Goal: Check status: Check status

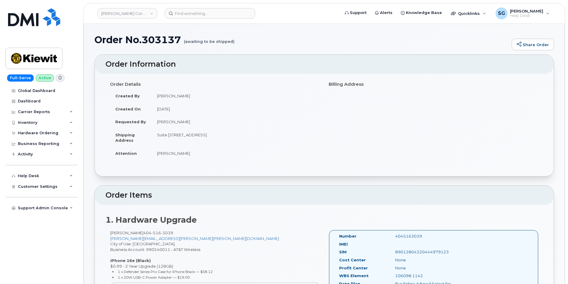
scroll to position [89, 0]
click at [194, 8] on header "Kiewit Corporation Support Alerts Knowledge Base Quicklinks Suspend / Cancel De…" at bounding box center [324, 13] width 482 height 21
click at [193, 10] on input at bounding box center [210, 13] width 90 height 11
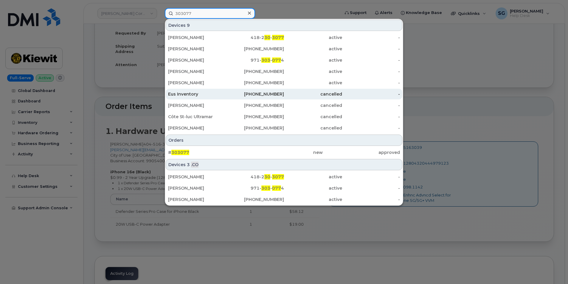
scroll to position [89, 0]
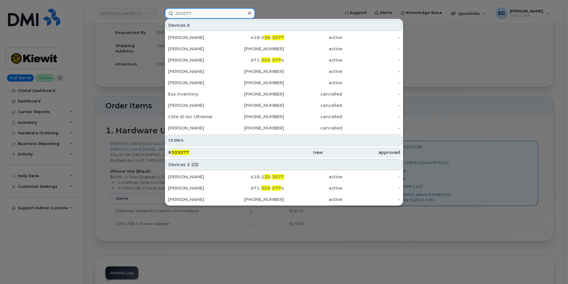
type input "303077"
click at [231, 157] on div "# 303077" at bounding box center [206, 152] width 77 height 11
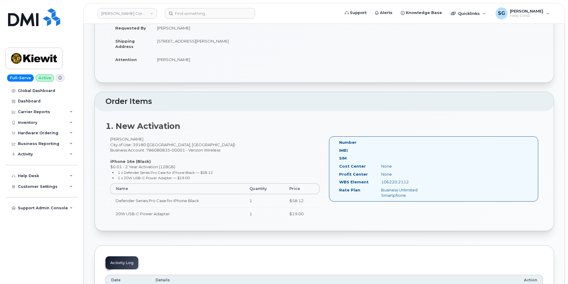
scroll to position [119, 0]
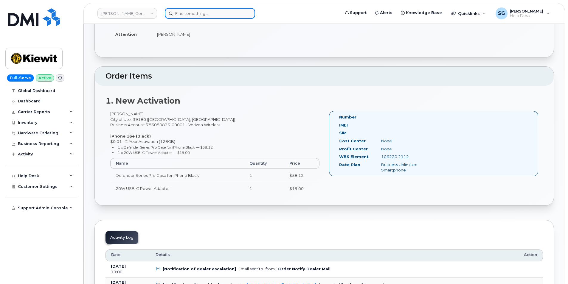
click at [184, 15] on input at bounding box center [210, 13] width 90 height 11
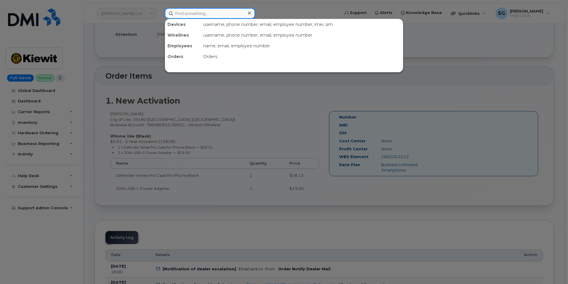
click at [213, 9] on input at bounding box center [210, 13] width 90 height 11
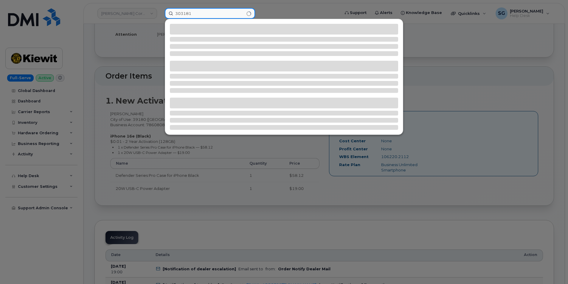
type input "303181"
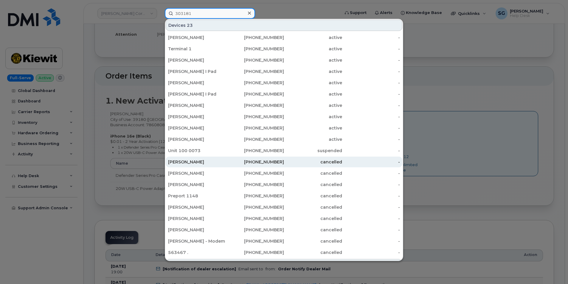
scroll to position [58, 0]
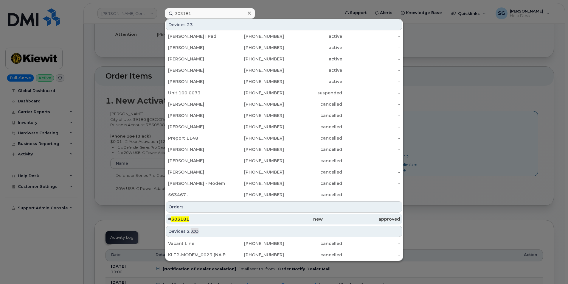
click at [205, 224] on div "# 303181" at bounding box center [206, 219] width 77 height 11
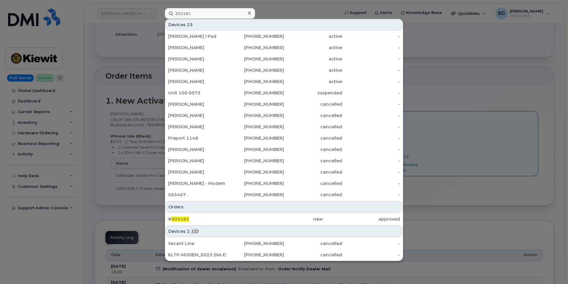
drag, startPoint x: 234, startPoint y: 216, endPoint x: 516, endPoint y: 223, distance: 281.8
click at [234, 216] on div "# 303181" at bounding box center [206, 219] width 77 height 11
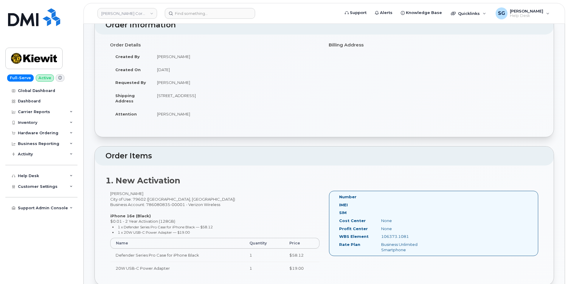
scroll to position [30, 0]
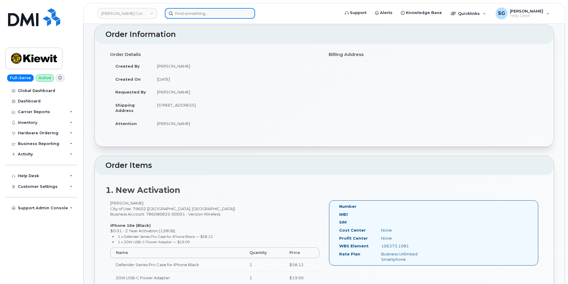
click at [183, 13] on input at bounding box center [210, 13] width 90 height 11
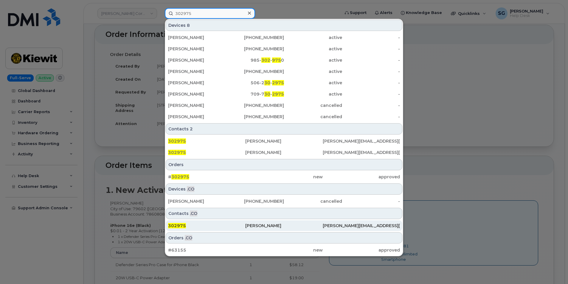
type input "302975"
click at [218, 224] on div "302975" at bounding box center [206, 226] width 77 height 6
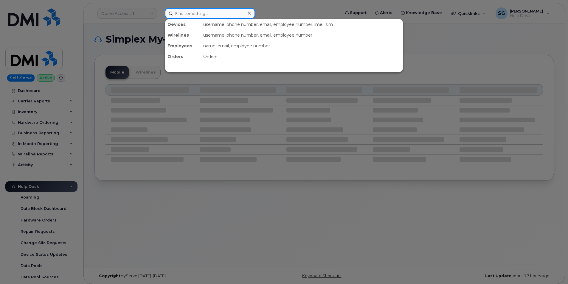
click at [213, 16] on input at bounding box center [210, 13] width 90 height 11
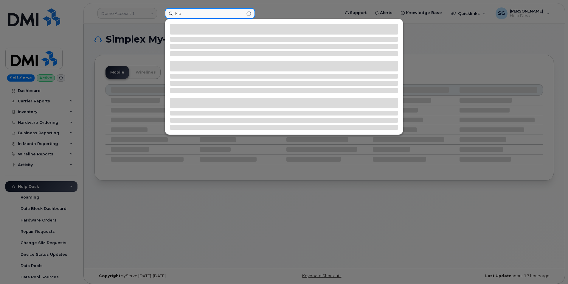
type input "kie"
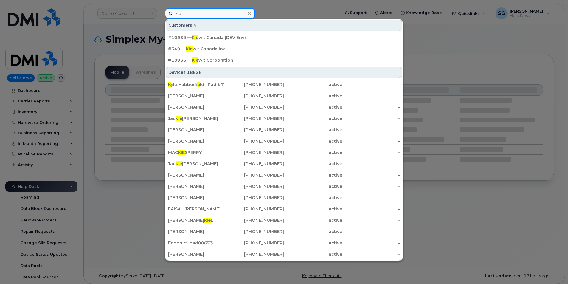
drag, startPoint x: 199, startPoint y: 14, endPoint x: 162, endPoint y: 14, distance: 36.1
click at [163, 14] on div "kie Customers 4 #10959 — Kie wit Canada (DEV Env) #349 — Kie wit Canada Inc #10…" at bounding box center [250, 13] width 181 height 11
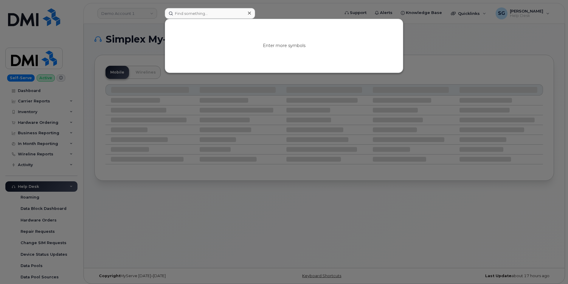
click at [283, 12] on div at bounding box center [284, 142] width 568 height 284
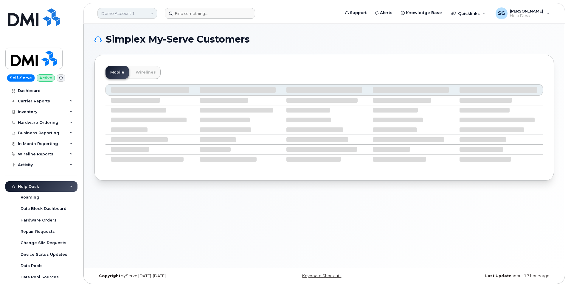
click at [129, 15] on link "Demo Account 1" at bounding box center [127, 13] width 60 height 11
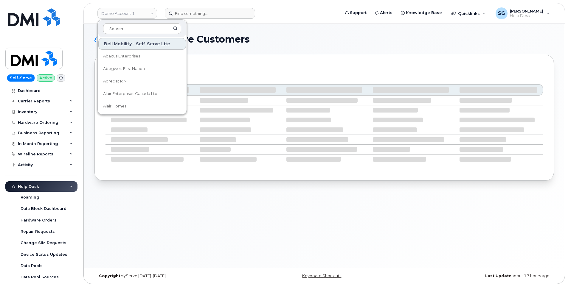
click at [131, 27] on input at bounding box center [142, 28] width 78 height 11
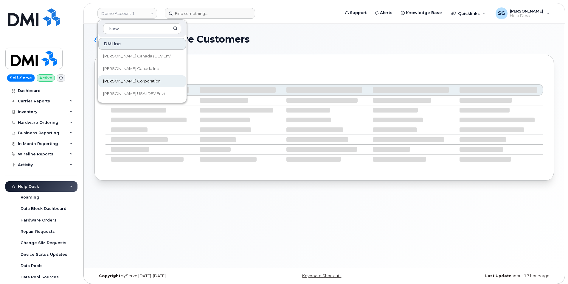
type input "kiew"
click at [130, 80] on span "[PERSON_NAME] Corporation" at bounding box center [132, 81] width 58 height 6
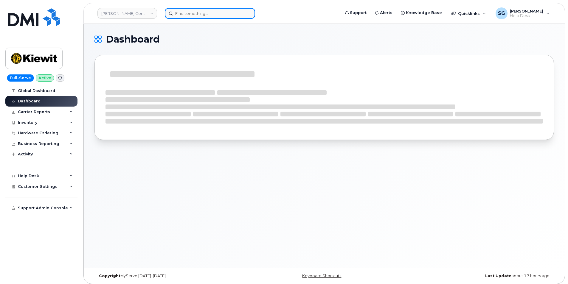
click at [241, 14] on input at bounding box center [210, 13] width 90 height 11
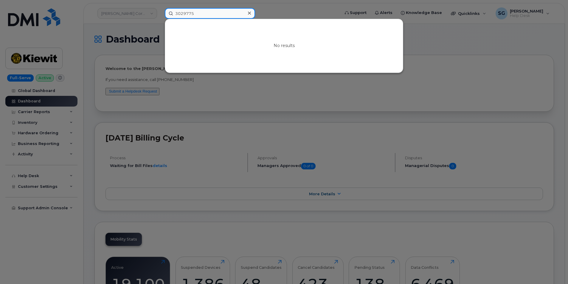
click at [230, 15] on input "3029775" at bounding box center [210, 13] width 90 height 11
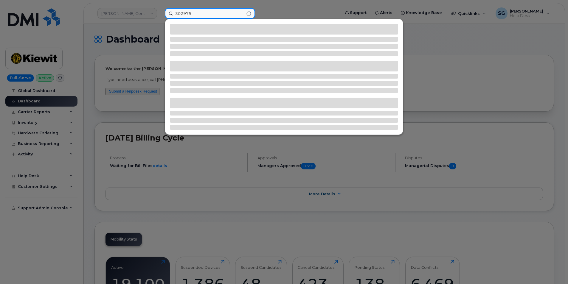
type input "302975"
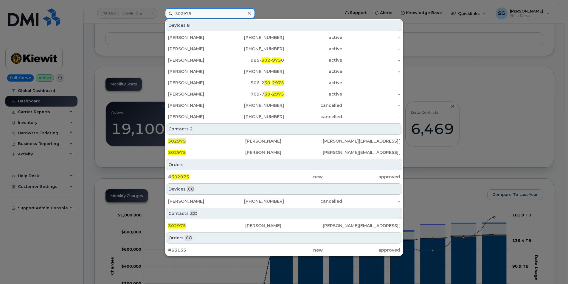
scroll to position [209, 0]
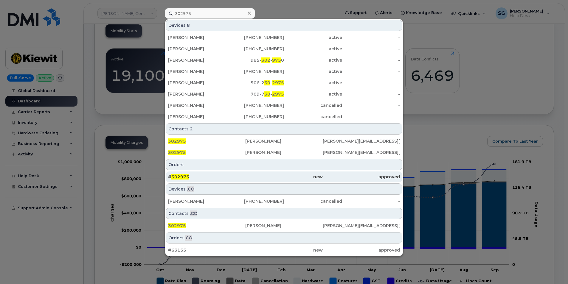
click at [208, 180] on div "# 302975" at bounding box center [206, 177] width 77 height 11
